Goal: Task Accomplishment & Management: Manage account settings

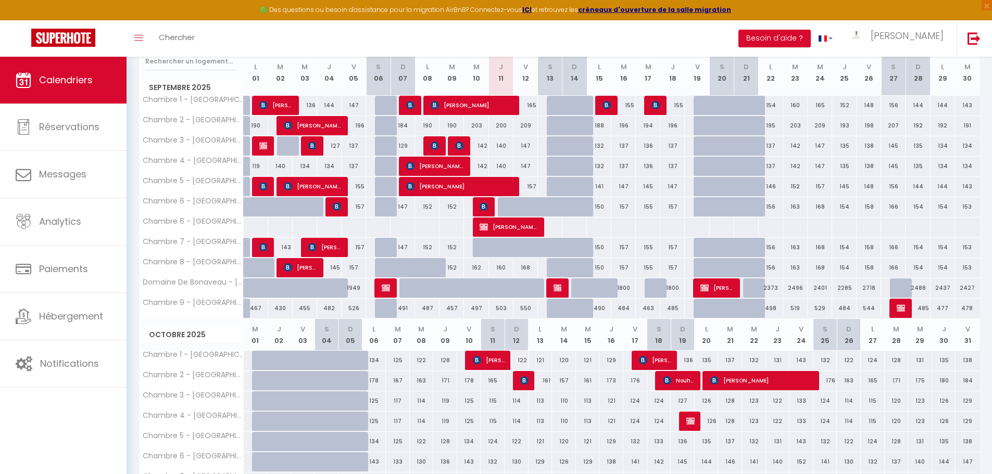
scroll to position [376, 0]
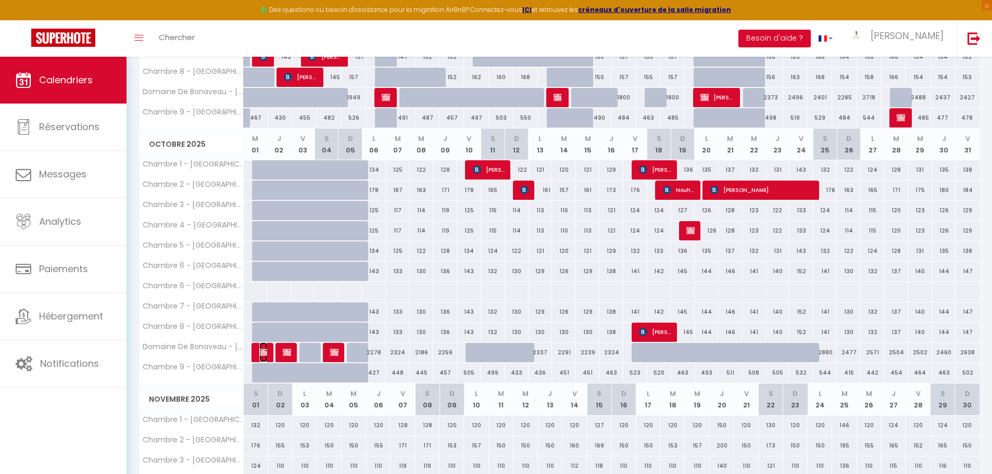
click at [263, 351] on img at bounding box center [263, 352] width 8 height 8
select select "OK"
select select "KO"
select select "0"
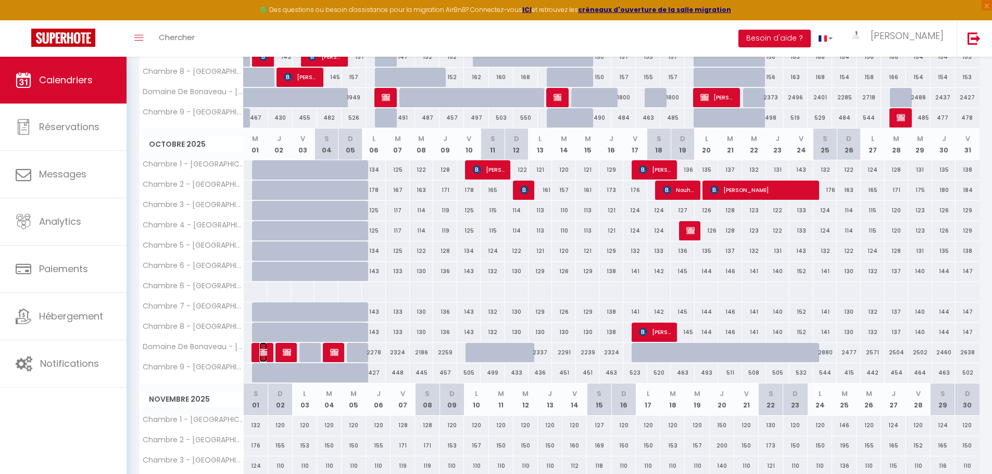
select select "1"
select select
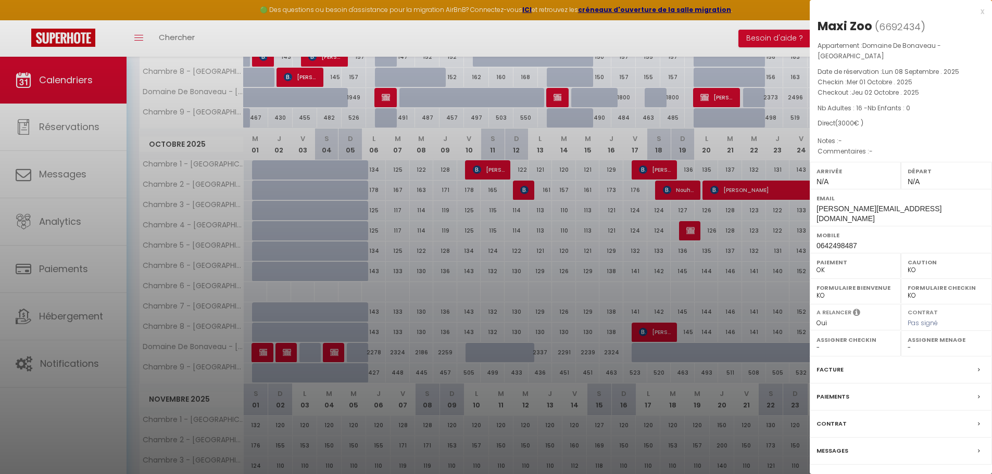
click at [318, 348] on div at bounding box center [496, 237] width 992 height 474
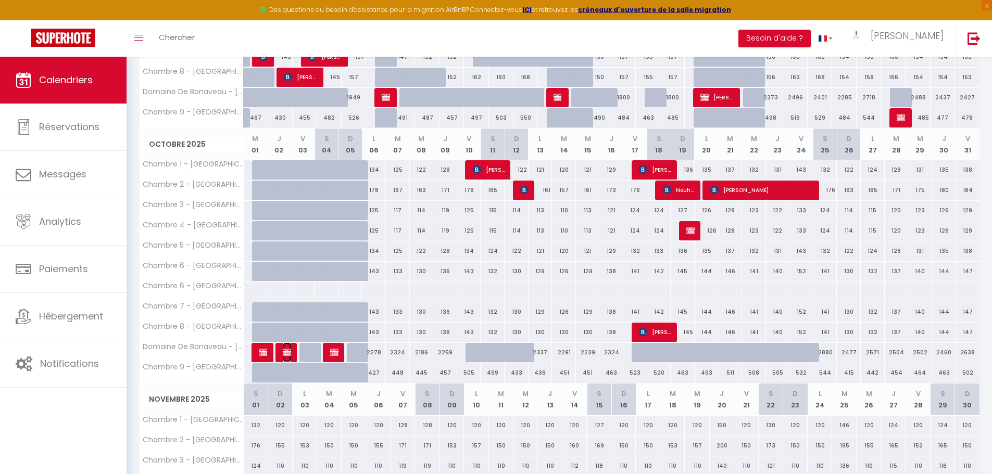
click at [290, 351] on img at bounding box center [287, 352] width 8 height 8
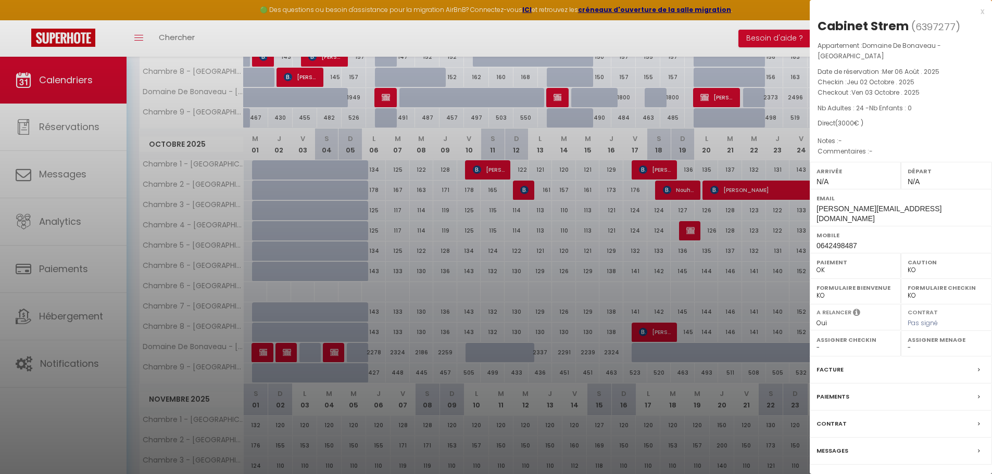
click at [346, 345] on div at bounding box center [496, 237] width 992 height 474
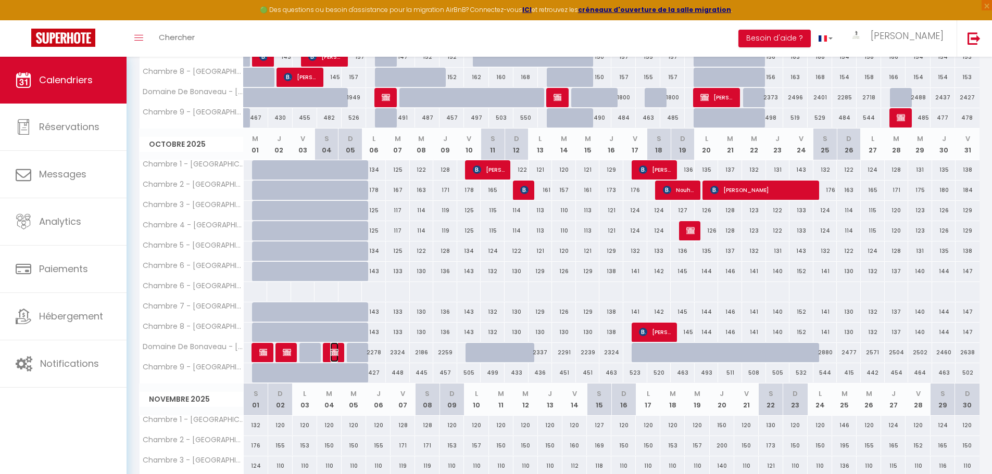
click at [337, 352] on img at bounding box center [334, 352] width 8 height 8
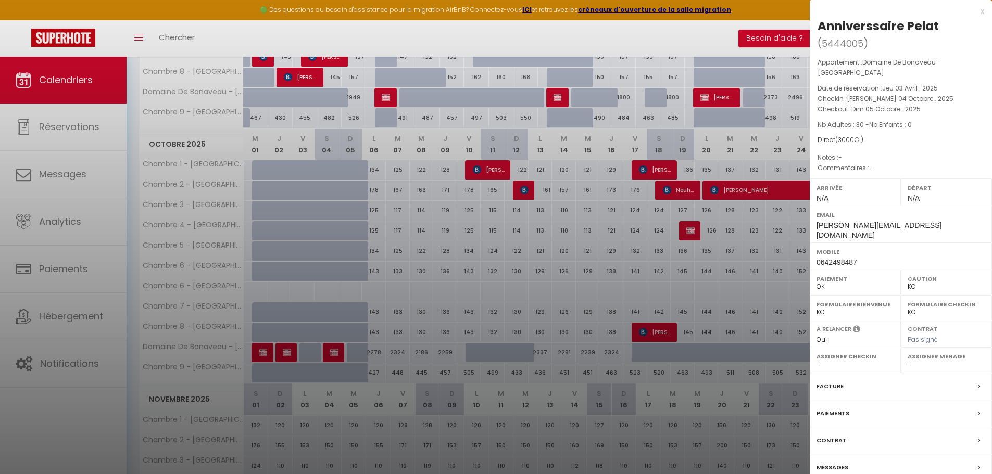
click at [431, 316] on div at bounding box center [496, 237] width 992 height 474
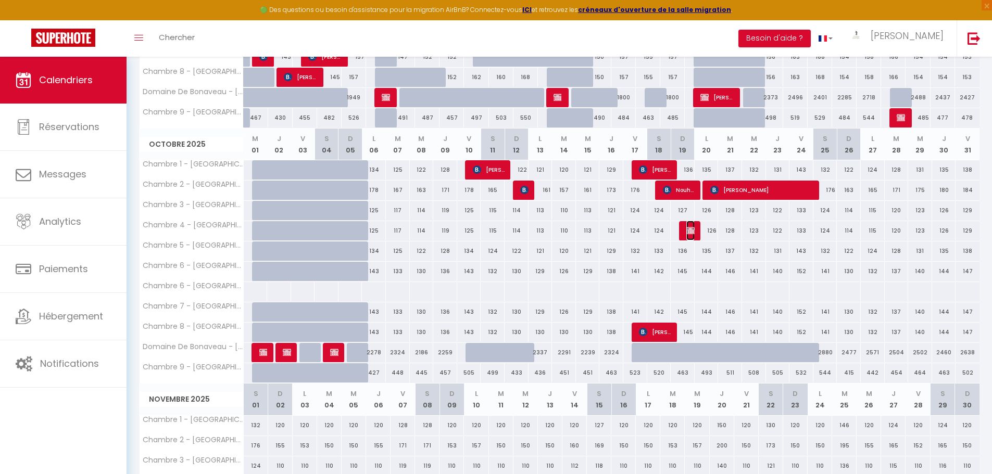
click at [688, 230] on img at bounding box center [690, 231] width 8 height 8
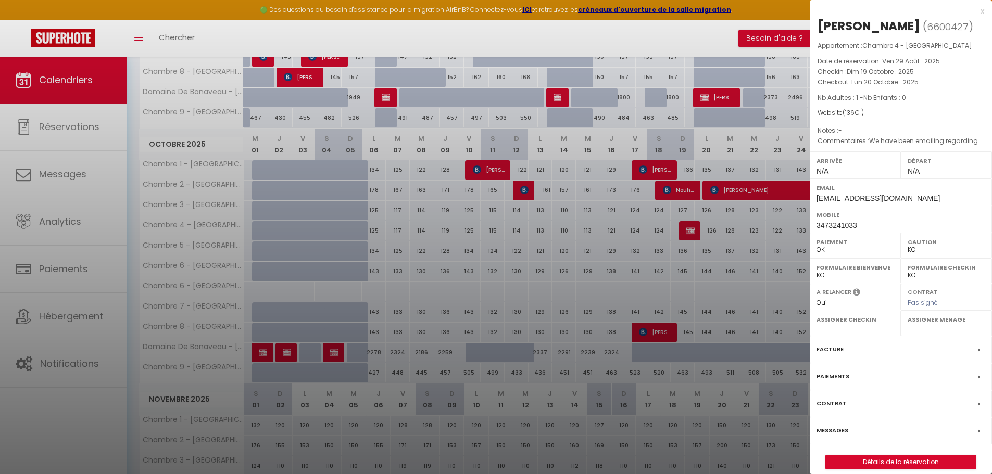
click at [634, 250] on div at bounding box center [496, 237] width 992 height 474
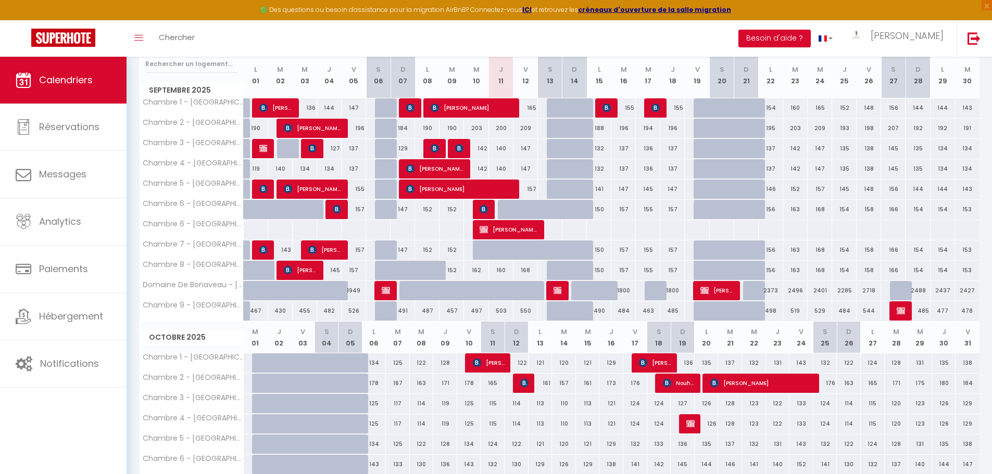
scroll to position [168, 0]
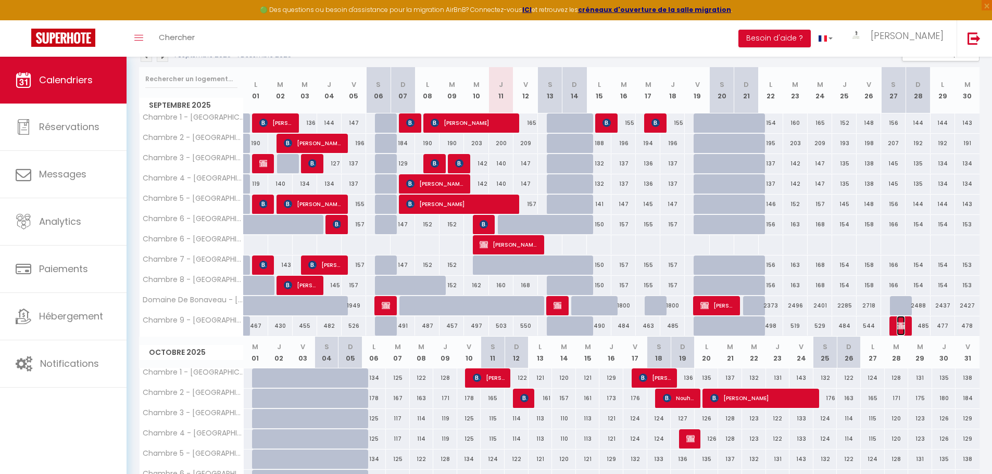
click at [899, 324] on img at bounding box center [901, 326] width 8 height 8
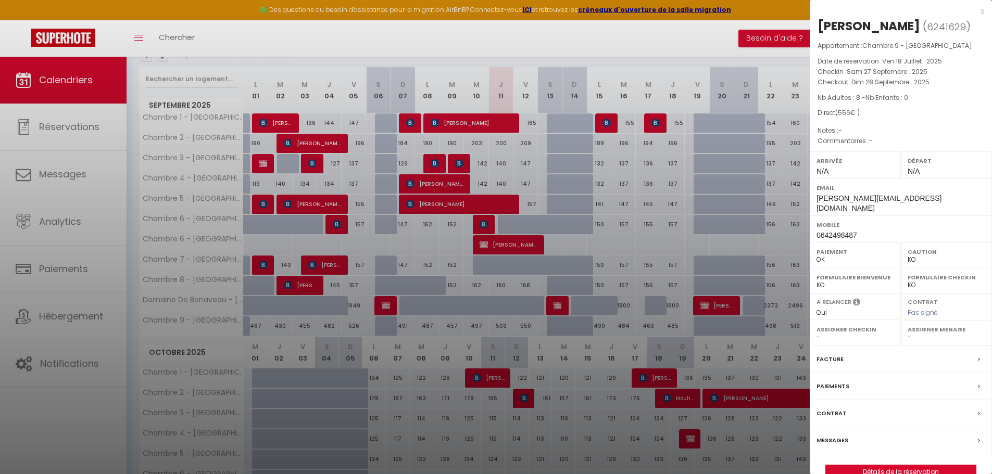
click at [616, 343] on div at bounding box center [496, 237] width 992 height 474
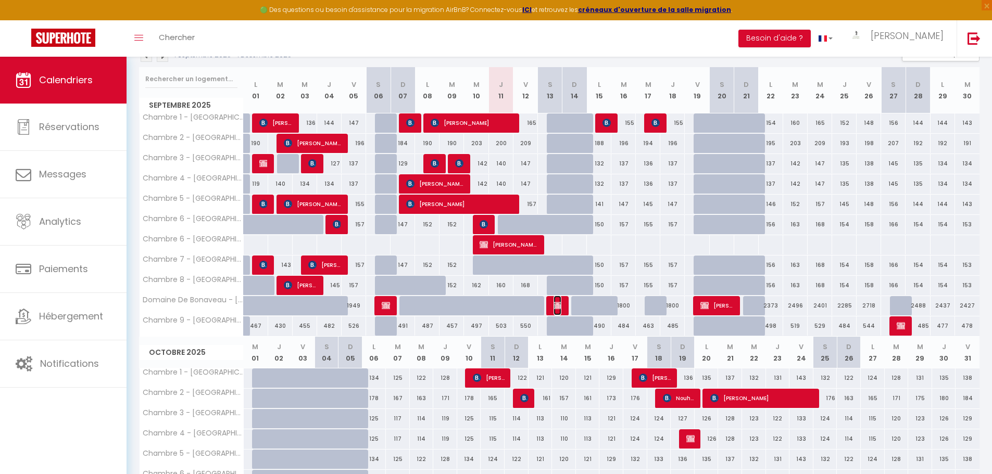
click at [555, 307] on img at bounding box center [558, 305] width 8 height 8
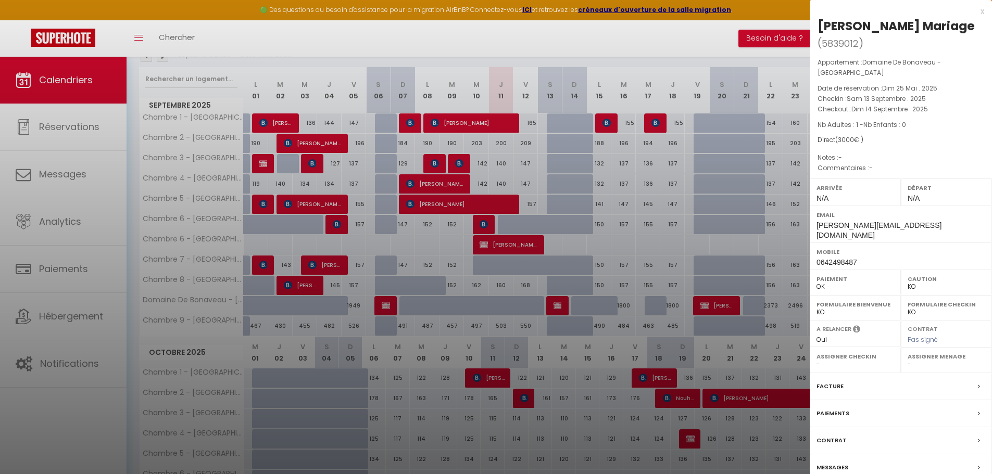
click at [637, 273] on div at bounding box center [496, 237] width 992 height 474
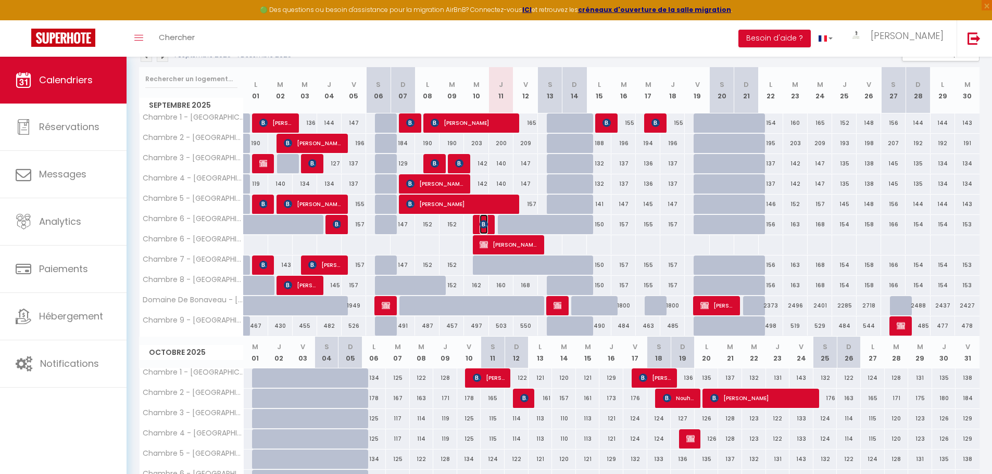
click at [483, 225] on img at bounding box center [484, 224] width 8 height 8
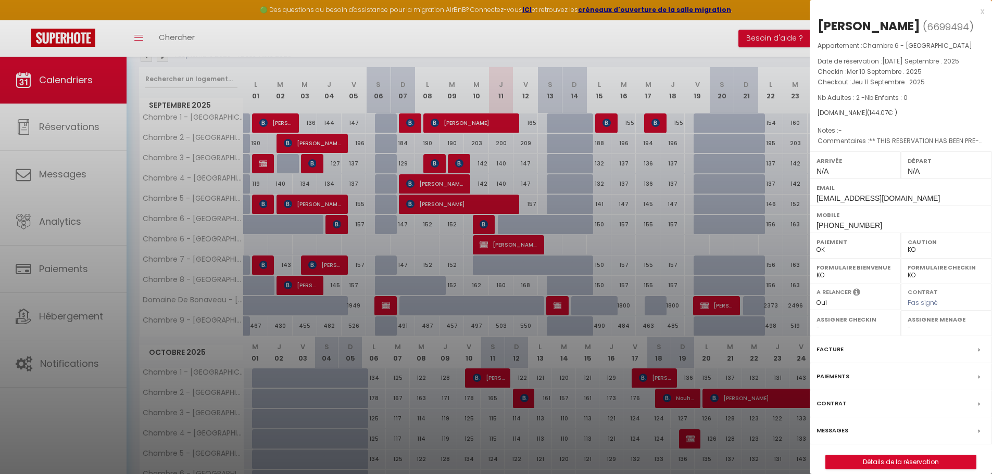
click at [586, 224] on div at bounding box center [496, 237] width 992 height 474
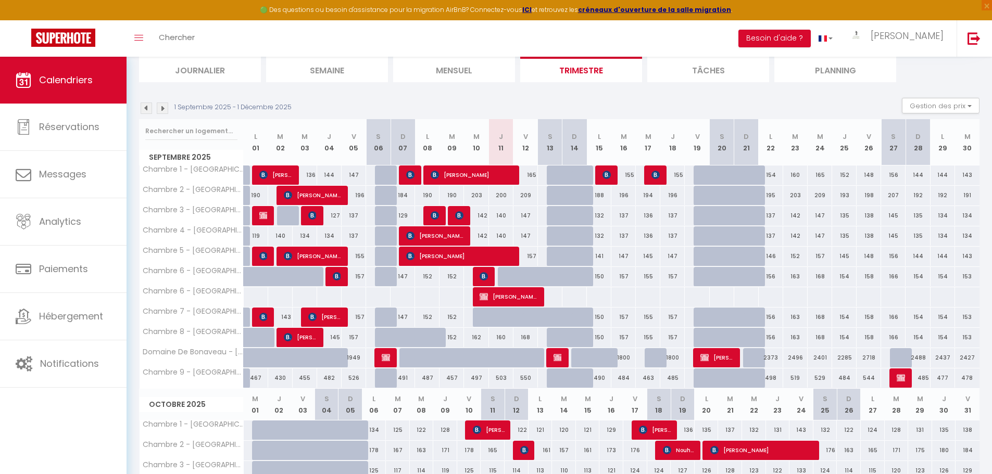
scroll to position [0, 0]
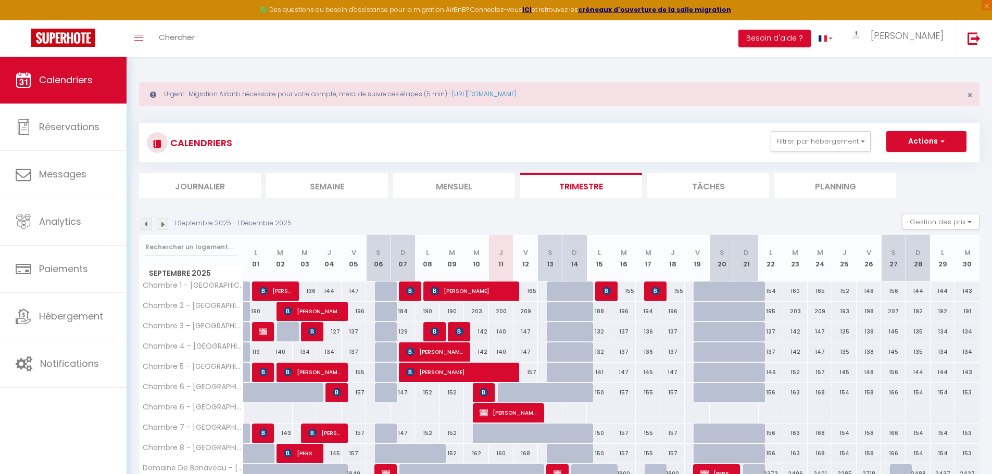
click at [168, 226] on img at bounding box center [162, 224] width 11 height 11
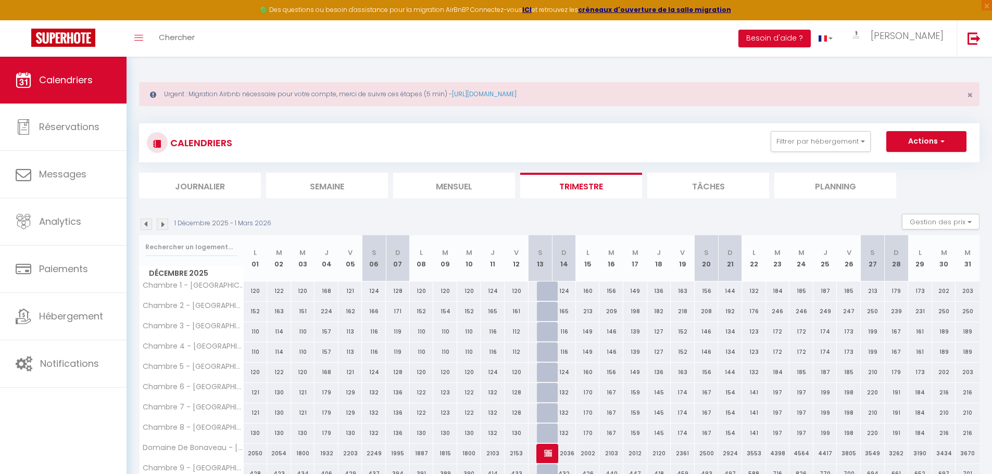
click at [165, 225] on img at bounding box center [162, 224] width 11 height 11
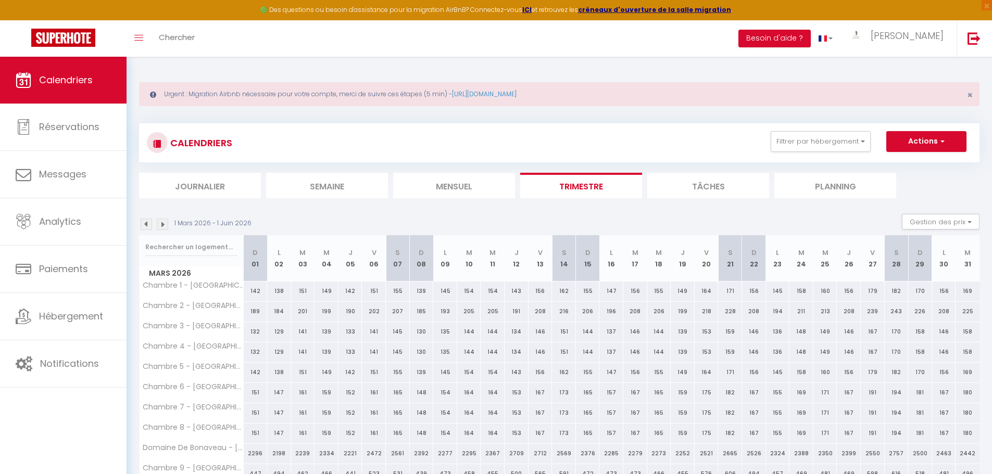
click at [165, 224] on img at bounding box center [162, 224] width 11 height 11
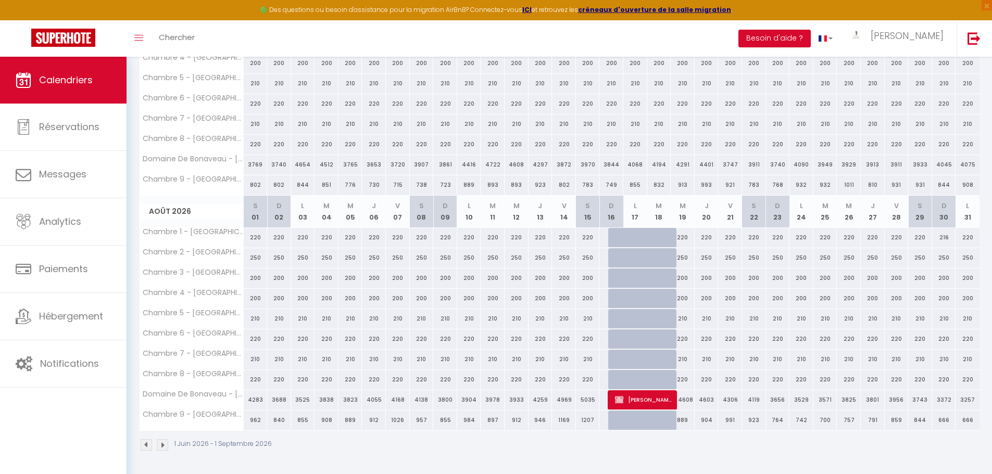
scroll to position [368, 0]
